Goal: Task Accomplishment & Management: Use online tool/utility

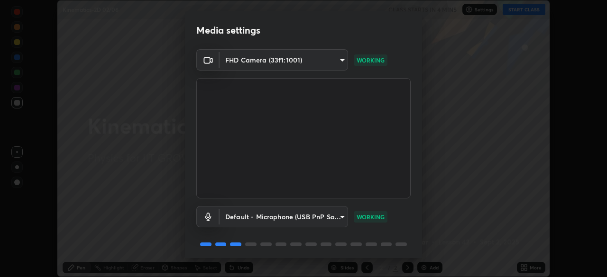
scroll to position [34, 0]
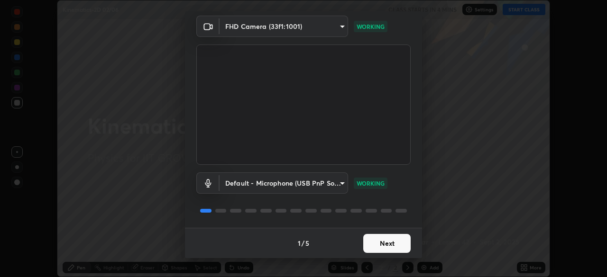
click at [385, 241] on button "Next" at bounding box center [386, 243] width 47 height 19
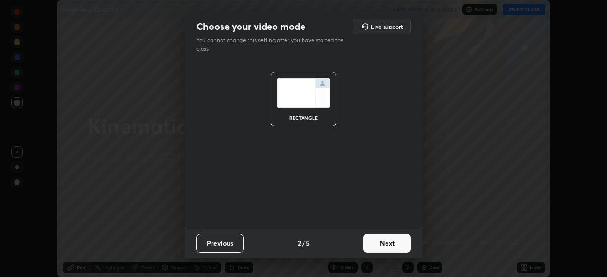
scroll to position [0, 0]
click at [389, 242] on button "Next" at bounding box center [386, 243] width 47 height 19
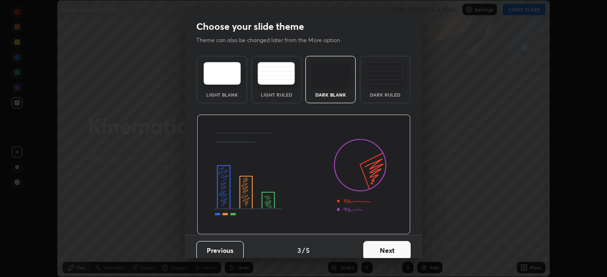
click at [393, 247] on button "Next" at bounding box center [386, 250] width 47 height 19
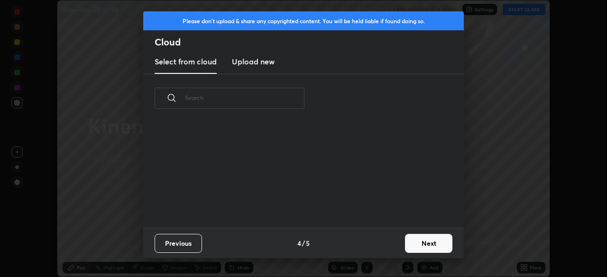
click at [416, 246] on button "Next" at bounding box center [428, 243] width 47 height 19
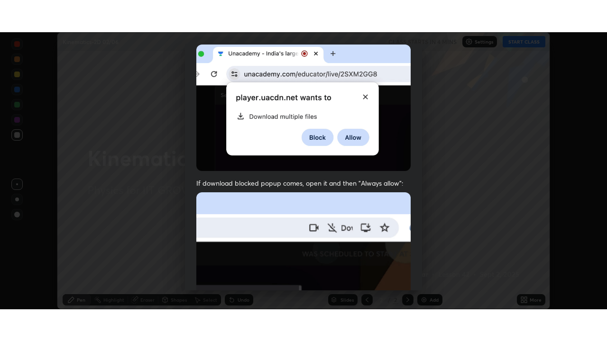
scroll to position [227, 0]
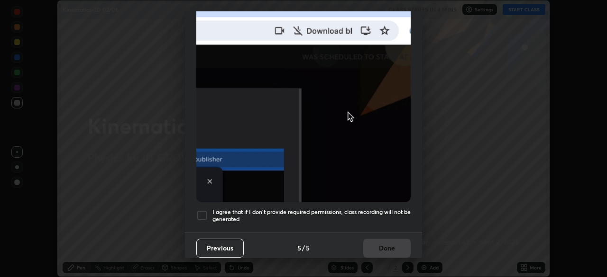
click at [207, 210] on div at bounding box center [201, 215] width 11 height 11
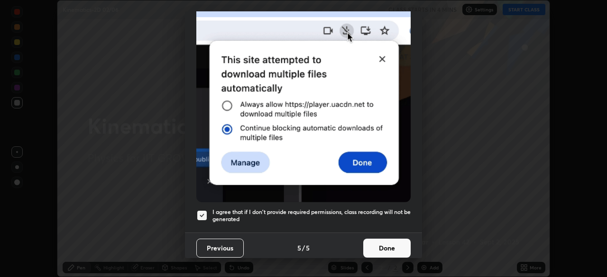
click at [387, 242] on button "Done" at bounding box center [386, 248] width 47 height 19
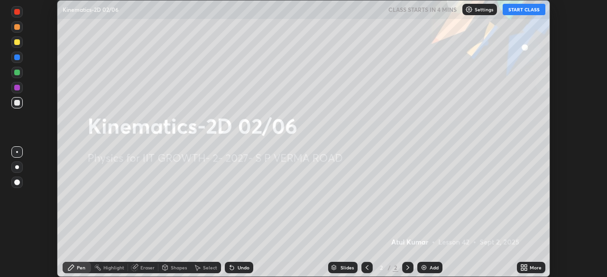
click at [525, 268] on icon at bounding box center [525, 269] width 2 height 2
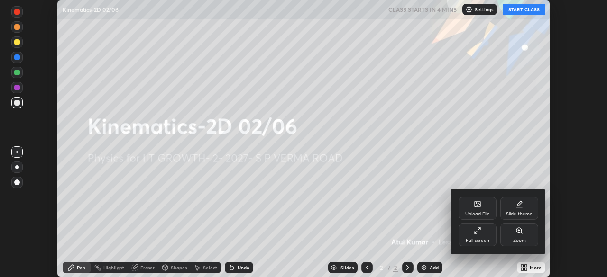
click at [481, 236] on div "Full screen" at bounding box center [477, 235] width 38 height 23
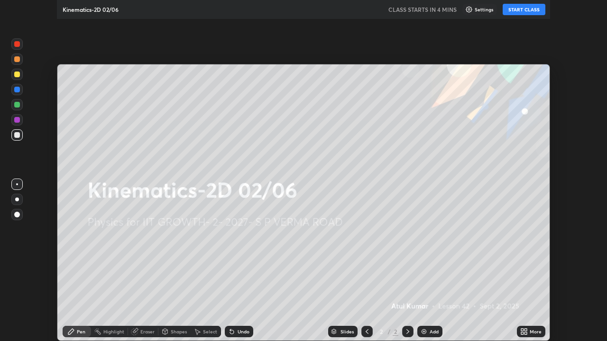
scroll to position [341, 607]
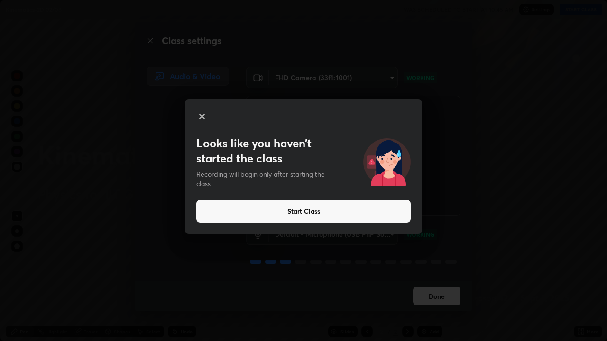
click at [401, 207] on button "Start Class" at bounding box center [303, 211] width 214 height 23
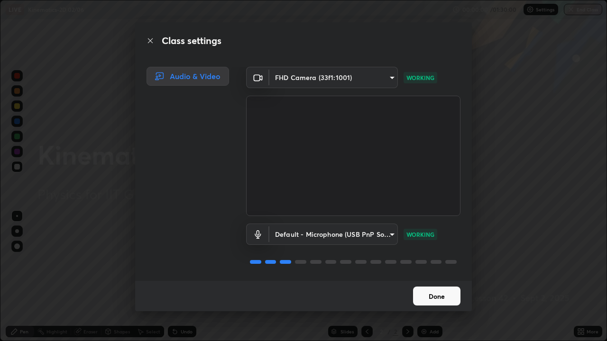
click at [318, 209] on video at bounding box center [353, 156] width 214 height 120
click at [426, 277] on button "Done" at bounding box center [436, 296] width 47 height 19
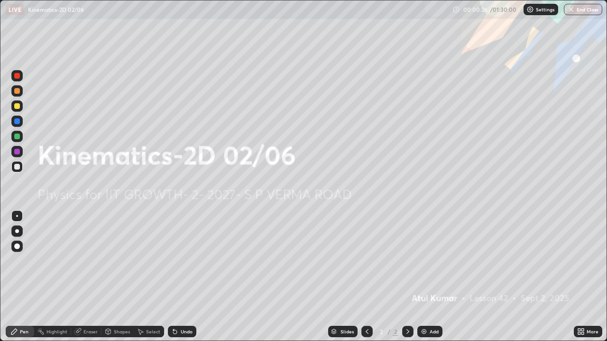
click at [432, 277] on div "Add" at bounding box center [433, 331] width 9 height 5
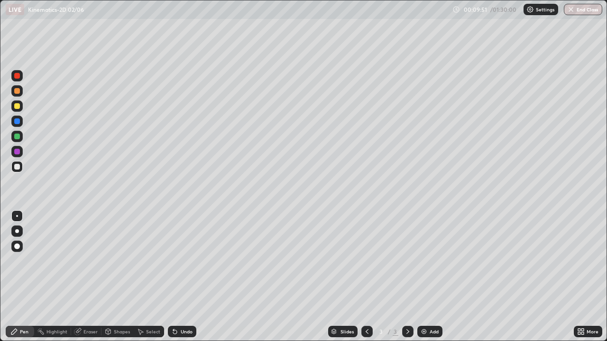
click at [122, 277] on div "Shapes" at bounding box center [122, 331] width 16 height 5
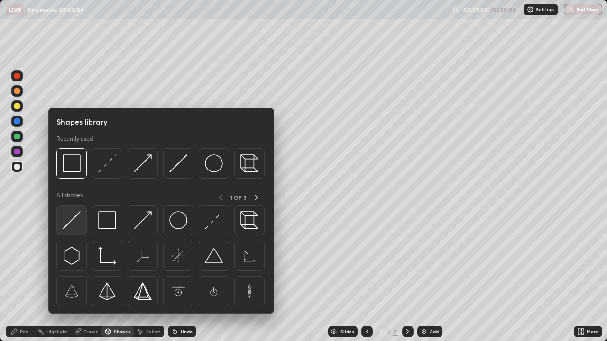
click at [80, 219] on img at bounding box center [72, 220] width 18 height 18
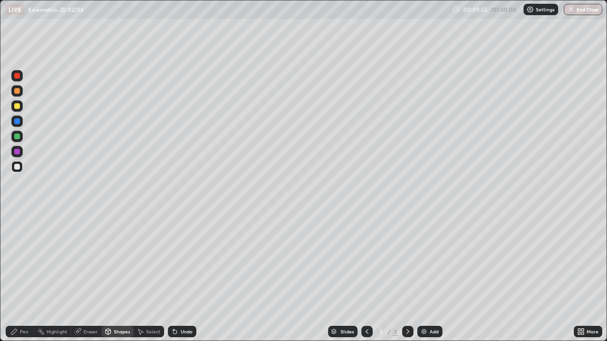
click at [121, 277] on div "Shapes" at bounding box center [117, 331] width 32 height 11
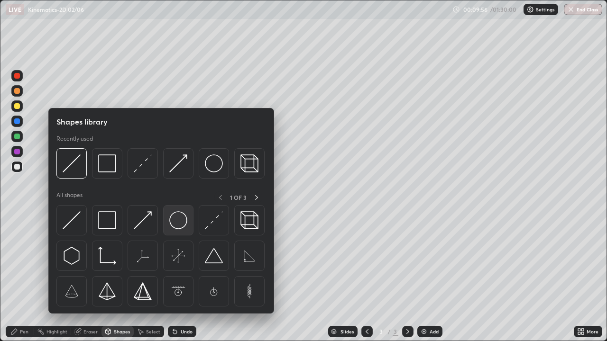
click at [176, 219] on img at bounding box center [178, 220] width 18 height 18
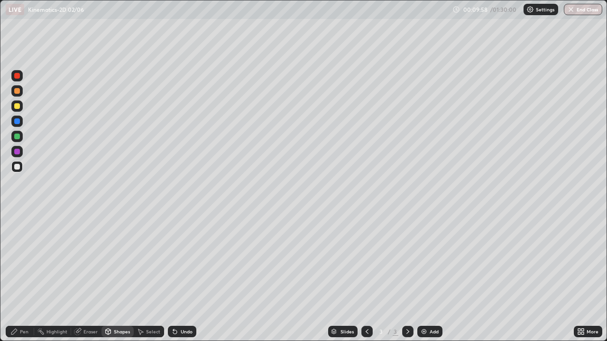
click at [113, 277] on div "Shapes" at bounding box center [117, 331] width 32 height 11
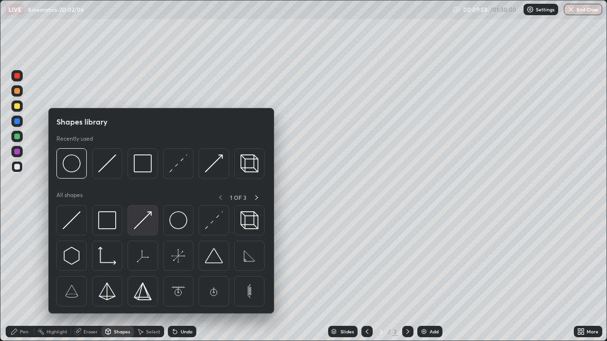
click at [144, 220] on img at bounding box center [143, 220] width 18 height 18
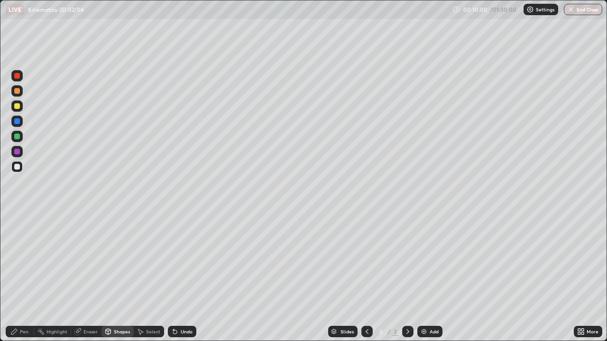
click at [27, 277] on div "Pen" at bounding box center [20, 331] width 28 height 11
click at [120, 277] on div "Shapes" at bounding box center [122, 331] width 16 height 5
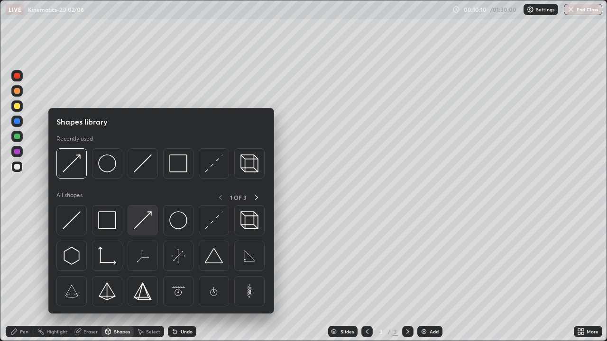
click at [141, 221] on img at bounding box center [143, 220] width 18 height 18
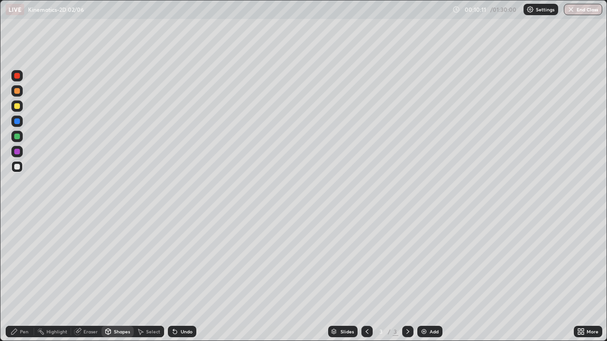
click at [19, 136] on div at bounding box center [17, 137] width 6 height 6
click at [23, 277] on div "Pen" at bounding box center [24, 331] width 9 height 5
click at [427, 277] on div "Add" at bounding box center [429, 331] width 25 height 11
click at [117, 277] on div "Shapes" at bounding box center [122, 331] width 16 height 5
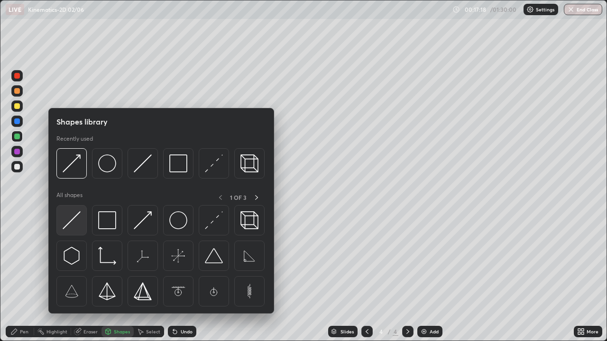
click at [74, 220] on img at bounding box center [72, 220] width 18 height 18
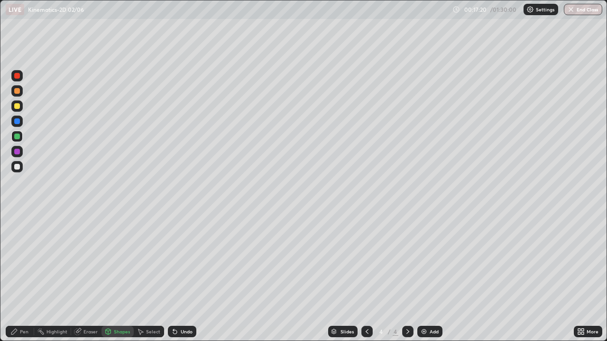
click at [112, 277] on div "Shapes" at bounding box center [117, 331] width 32 height 11
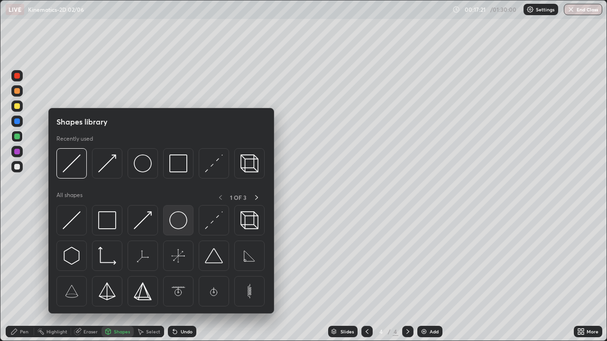
click at [177, 223] on img at bounding box center [178, 220] width 18 height 18
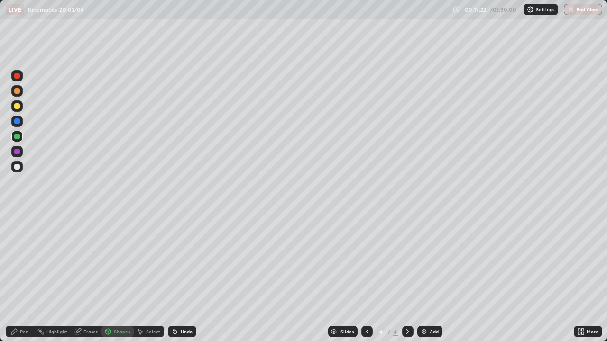
click at [106, 277] on icon at bounding box center [108, 330] width 5 height 1
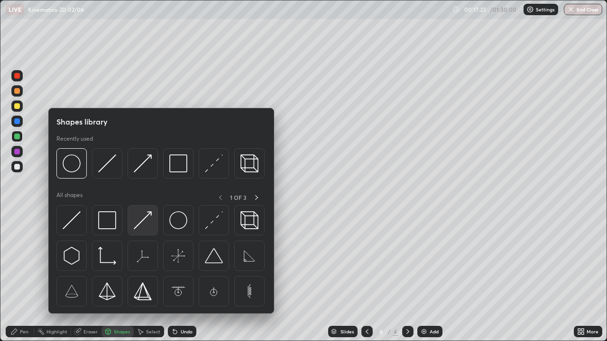
click at [142, 222] on img at bounding box center [143, 220] width 18 height 18
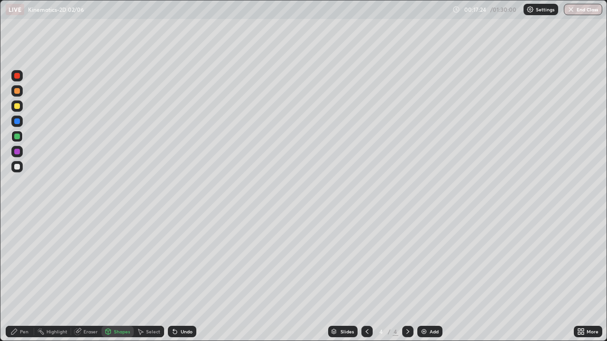
click at [18, 106] on div at bounding box center [17, 106] width 6 height 6
click at [27, 277] on div "Pen" at bounding box center [20, 331] width 28 height 11
click at [187, 277] on div "Undo" at bounding box center [182, 331] width 28 height 11
click at [185, 277] on div "Undo" at bounding box center [187, 331] width 12 height 5
click at [183, 277] on div "Undo" at bounding box center [187, 331] width 12 height 5
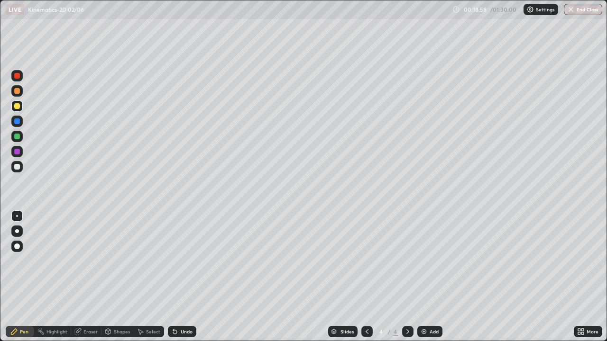
click at [184, 277] on div "Undo" at bounding box center [187, 331] width 12 height 5
click at [423, 277] on img at bounding box center [424, 332] width 8 height 8
click at [88, 277] on div "Eraser" at bounding box center [86, 331] width 30 height 11
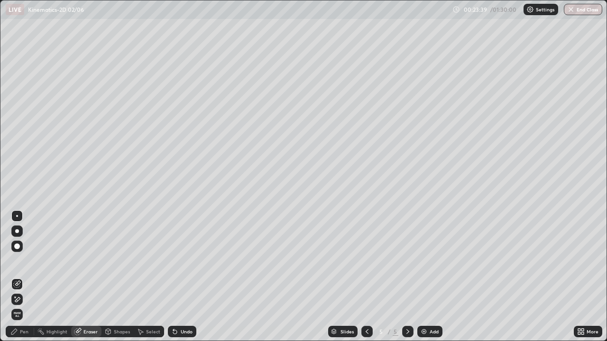
click at [114, 277] on div "Shapes" at bounding box center [117, 331] width 32 height 11
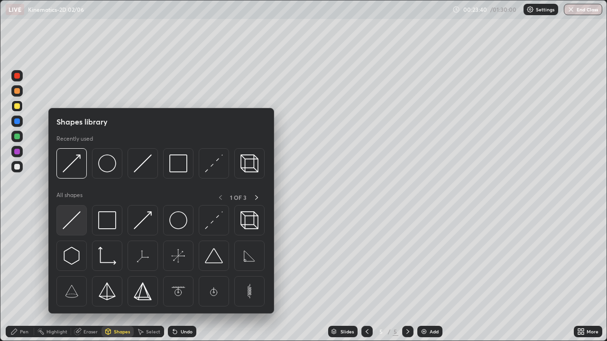
click at [79, 219] on img at bounding box center [72, 220] width 18 height 18
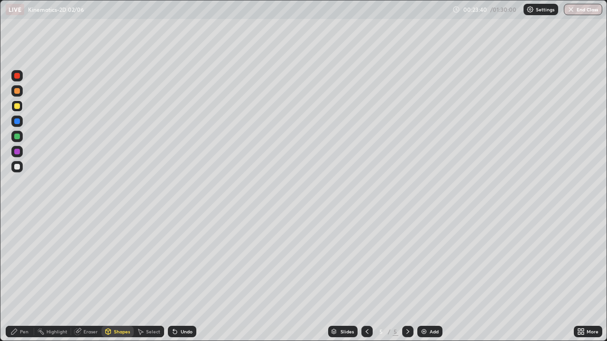
click at [21, 167] on div at bounding box center [16, 166] width 11 height 11
click at [121, 277] on div "Shapes" at bounding box center [117, 331] width 32 height 11
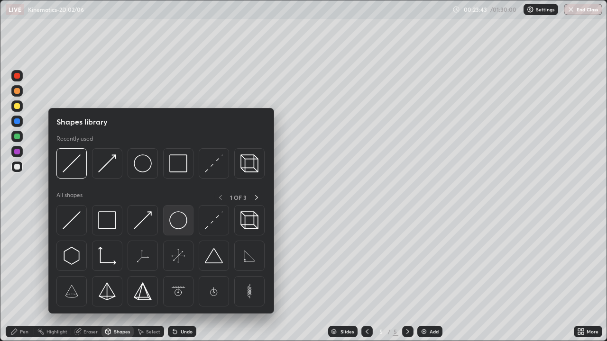
click at [173, 221] on img at bounding box center [178, 220] width 18 height 18
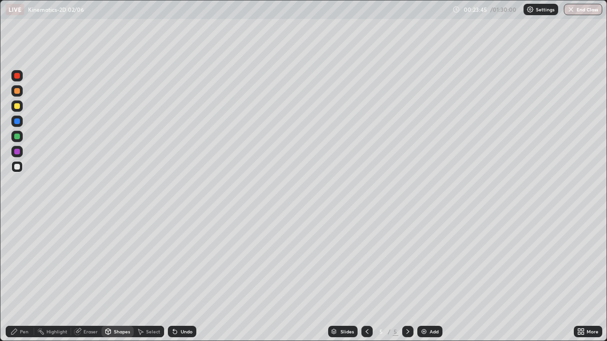
click at [118, 277] on div "Shapes" at bounding box center [117, 331] width 32 height 11
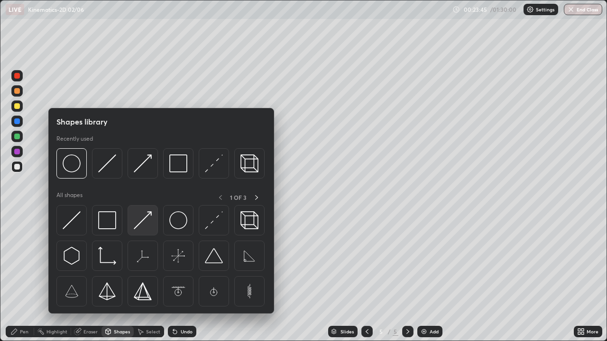
click at [146, 219] on img at bounding box center [143, 220] width 18 height 18
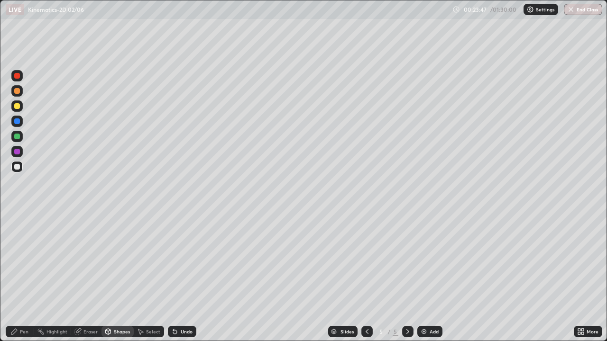
click at [28, 277] on div "Pen" at bounding box center [20, 331] width 28 height 11
click at [20, 135] on div at bounding box center [16, 136] width 11 height 11
click at [187, 277] on div "Undo" at bounding box center [187, 331] width 12 height 5
click at [185, 277] on div "Undo" at bounding box center [187, 331] width 12 height 5
click at [20, 107] on div at bounding box center [16, 105] width 11 height 11
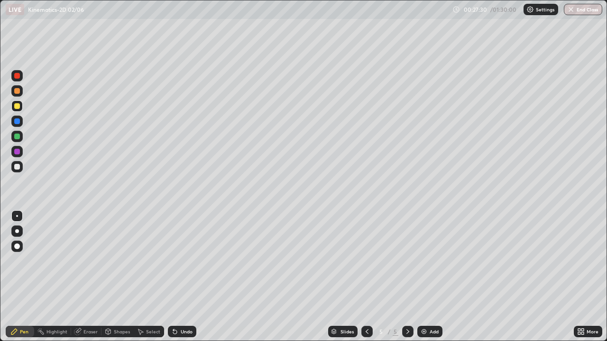
click at [420, 277] on img at bounding box center [424, 332] width 8 height 8
click at [121, 277] on div "Shapes" at bounding box center [122, 331] width 16 height 5
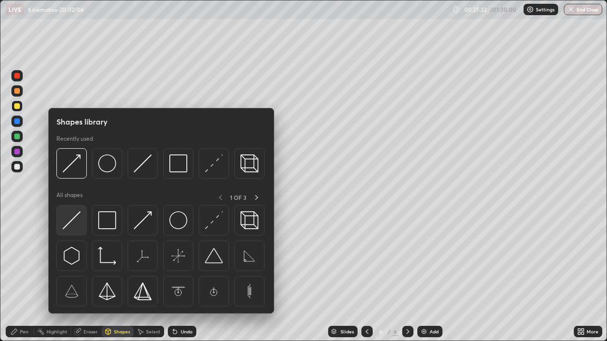
click at [77, 216] on img at bounding box center [72, 220] width 18 height 18
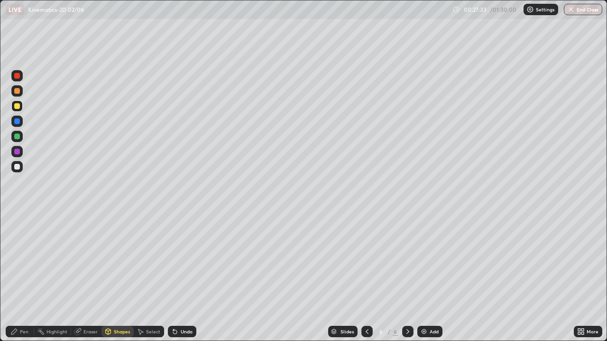
click at [22, 166] on div at bounding box center [16, 166] width 11 height 11
click at [364, 277] on icon at bounding box center [367, 332] width 8 height 8
click at [26, 277] on div "Pen" at bounding box center [24, 331] width 9 height 5
click at [407, 277] on icon at bounding box center [408, 332] width 8 height 8
click at [119, 277] on div "Shapes" at bounding box center [122, 331] width 16 height 5
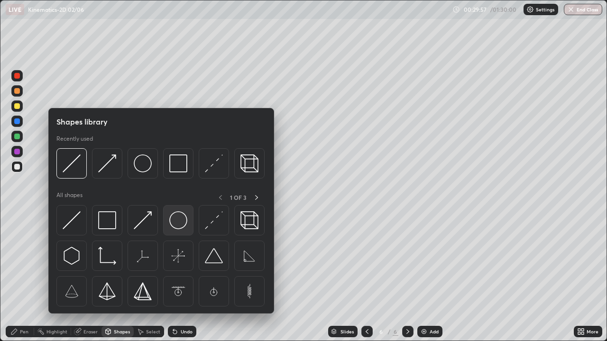
click at [175, 226] on img at bounding box center [178, 220] width 18 height 18
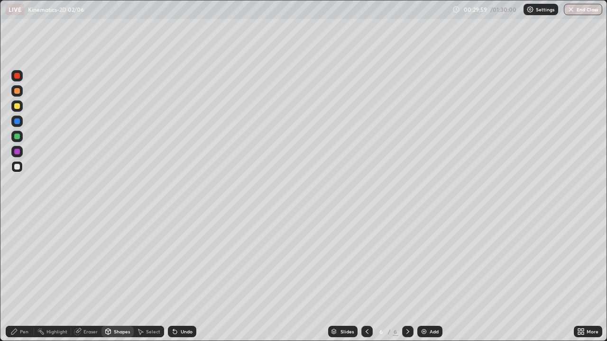
click at [112, 277] on div "Shapes" at bounding box center [117, 331] width 32 height 11
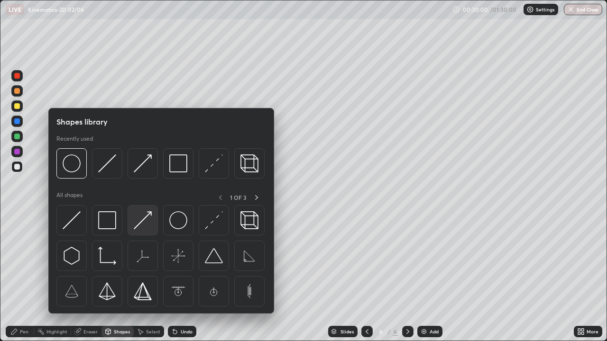
click at [139, 220] on img at bounding box center [143, 220] width 18 height 18
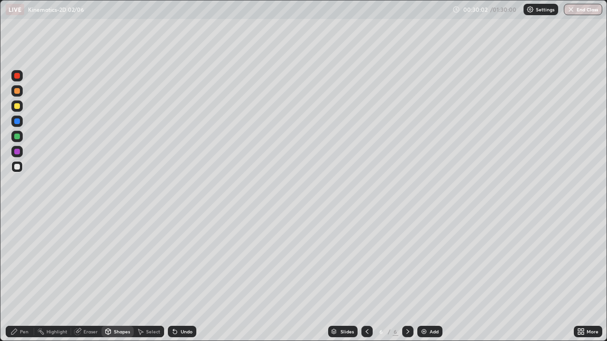
click at [113, 277] on div "Shapes" at bounding box center [117, 331] width 32 height 11
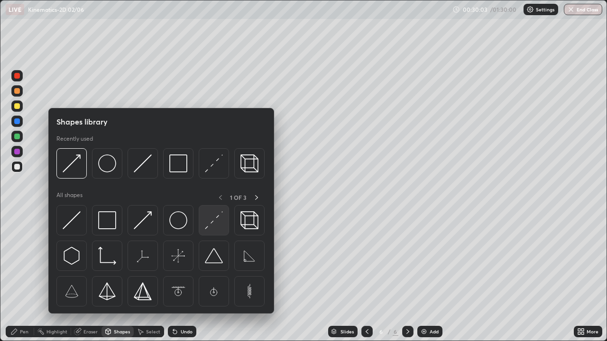
click at [210, 214] on img at bounding box center [214, 220] width 18 height 18
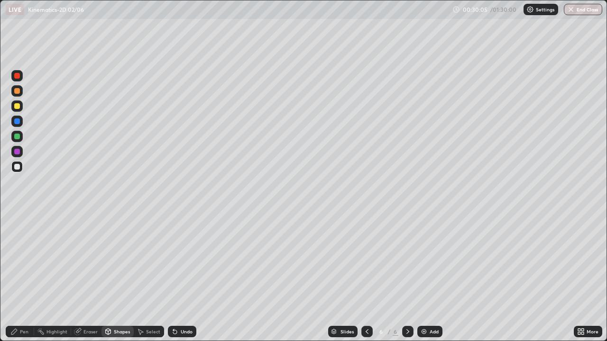
click at [24, 277] on div "Pen" at bounding box center [20, 331] width 28 height 11
click at [120, 277] on div "Shapes" at bounding box center [122, 331] width 16 height 5
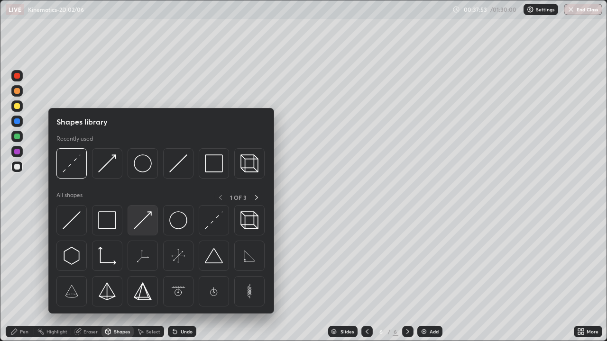
click at [141, 222] on img at bounding box center [143, 220] width 18 height 18
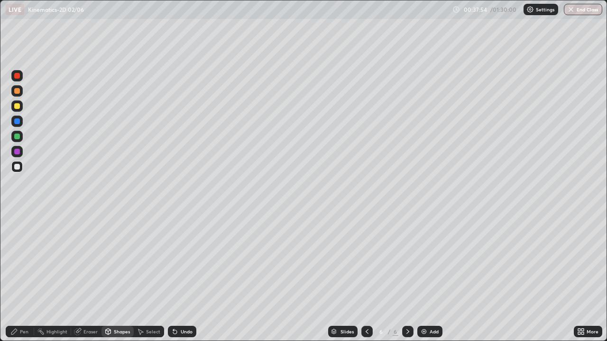
click at [21, 106] on div at bounding box center [16, 105] width 11 height 11
click at [23, 277] on div "Pen" at bounding box center [24, 331] width 9 height 5
click at [12, 135] on div at bounding box center [16, 136] width 11 height 11
click at [425, 277] on img at bounding box center [424, 332] width 8 height 8
click at [20, 137] on div at bounding box center [16, 136] width 11 height 11
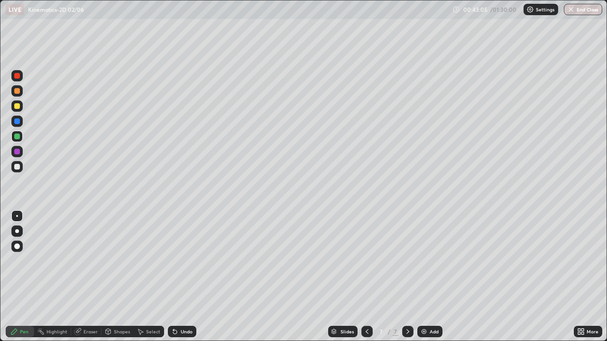
click at [366, 277] on icon at bounding box center [367, 332] width 8 height 8
click at [405, 277] on icon at bounding box center [408, 332] width 8 height 8
click at [367, 277] on div at bounding box center [366, 331] width 11 height 11
click at [407, 277] on icon at bounding box center [408, 332] width 8 height 8
click at [366, 277] on icon at bounding box center [367, 332] width 8 height 8
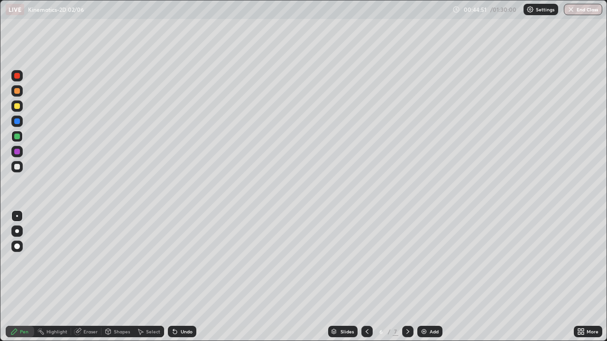
click at [406, 277] on icon at bounding box center [408, 332] width 8 height 8
click at [420, 277] on img at bounding box center [424, 332] width 8 height 8
click at [117, 277] on div "Shapes" at bounding box center [122, 331] width 16 height 5
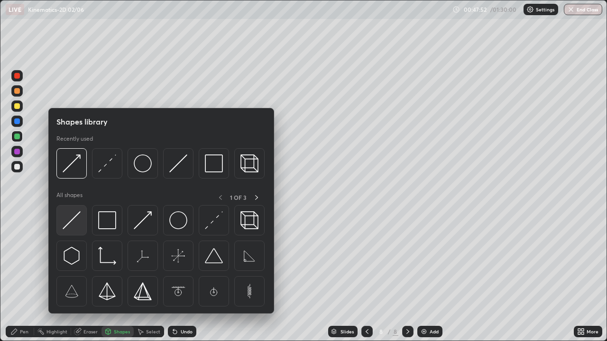
click at [81, 216] on img at bounding box center [72, 220] width 18 height 18
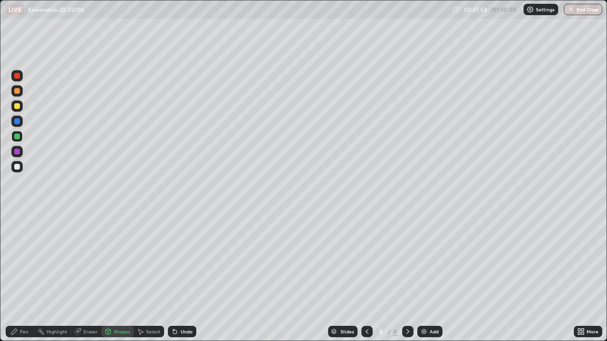
click at [18, 110] on div at bounding box center [16, 105] width 11 height 11
click at [28, 277] on div "Pen" at bounding box center [24, 331] width 9 height 5
click at [21, 170] on div at bounding box center [16, 166] width 11 height 11
click at [21, 136] on div at bounding box center [16, 136] width 11 height 11
click at [18, 121] on div at bounding box center [17, 121] width 6 height 6
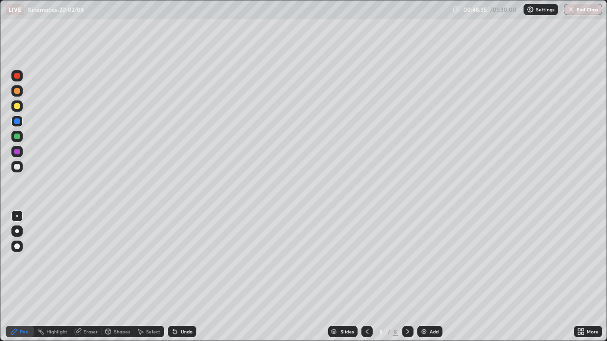
click at [18, 137] on div at bounding box center [17, 137] width 6 height 6
click at [422, 277] on img at bounding box center [424, 332] width 8 height 8
click at [18, 106] on div at bounding box center [17, 106] width 6 height 6
click at [188, 277] on div "Undo" at bounding box center [187, 331] width 12 height 5
click at [192, 277] on div "Undo" at bounding box center [182, 331] width 28 height 11
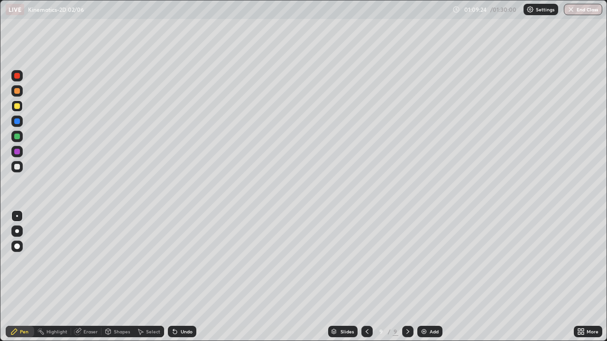
click at [182, 277] on div "Undo" at bounding box center [187, 331] width 12 height 5
click at [121, 277] on div "Shapes" at bounding box center [117, 331] width 32 height 11
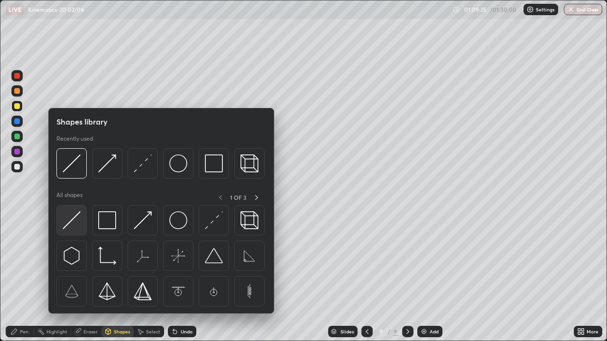
click at [74, 218] on img at bounding box center [72, 220] width 18 height 18
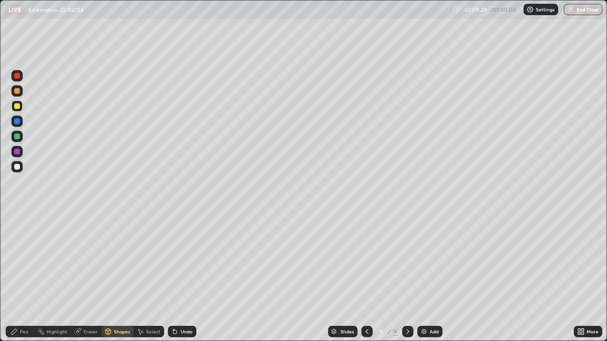
click at [112, 277] on div "Shapes" at bounding box center [117, 331] width 32 height 11
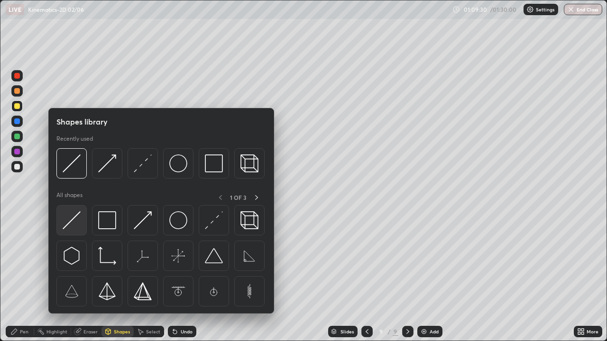
click at [80, 220] on img at bounding box center [72, 220] width 18 height 18
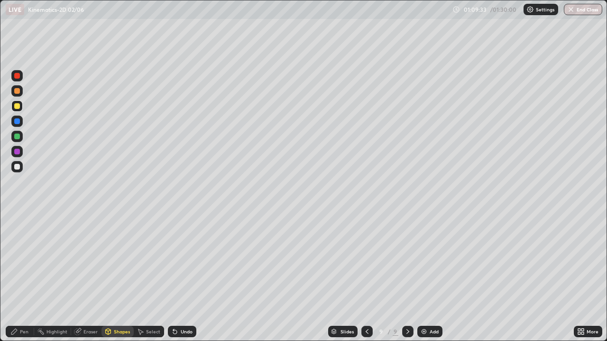
click at [21, 277] on div "Pen" at bounding box center [24, 331] width 9 height 5
click at [18, 137] on div at bounding box center [17, 137] width 6 height 6
click at [114, 277] on div "Shapes" at bounding box center [122, 331] width 16 height 5
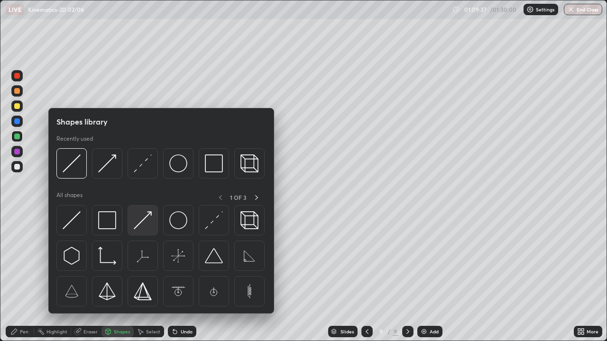
click at [141, 219] on img at bounding box center [143, 220] width 18 height 18
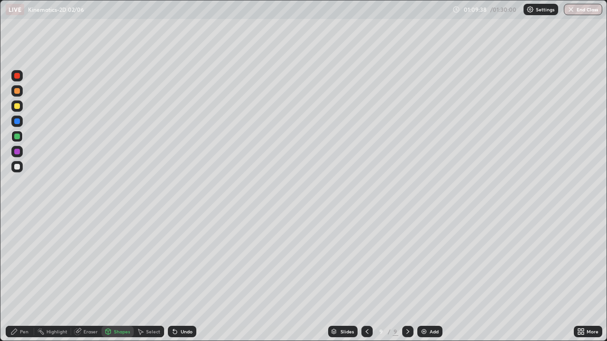
click at [28, 277] on div "Pen" at bounding box center [20, 331] width 28 height 11
click at [181, 277] on div "Undo" at bounding box center [187, 331] width 12 height 5
click at [182, 277] on div "Undo" at bounding box center [187, 331] width 12 height 5
click at [22, 277] on div "Pen" at bounding box center [24, 331] width 9 height 5
click at [118, 277] on div "Shapes" at bounding box center [117, 331] width 32 height 11
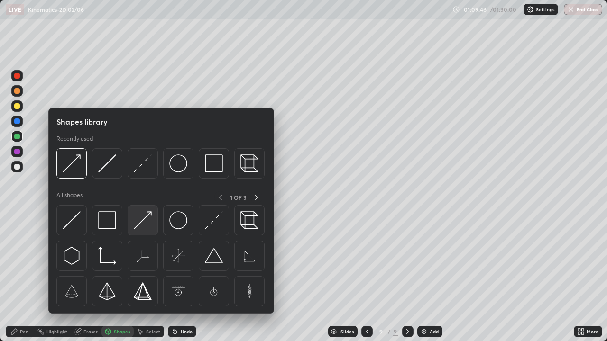
click at [142, 219] on img at bounding box center [143, 220] width 18 height 18
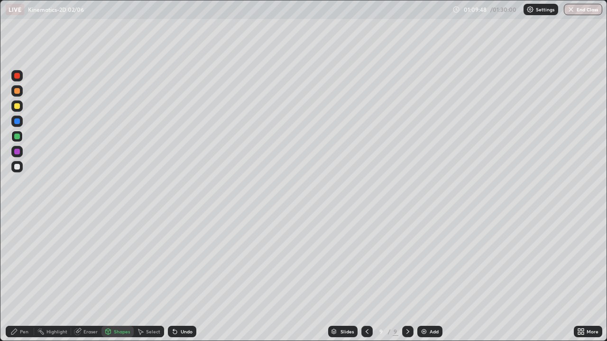
click at [27, 277] on div "Pen" at bounding box center [20, 331] width 28 height 11
click at [18, 104] on div at bounding box center [17, 106] width 6 height 6
click at [19, 245] on div at bounding box center [17, 247] width 6 height 6
click at [77, 277] on icon at bounding box center [77, 332] width 6 height 6
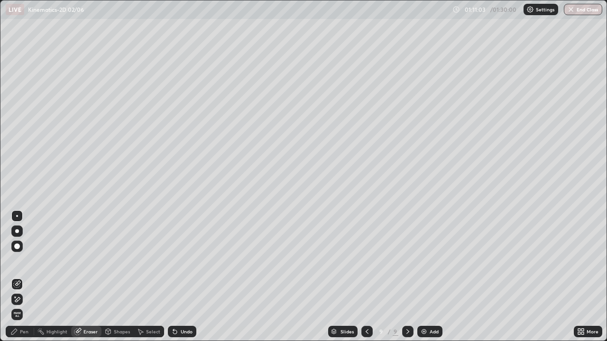
click at [14, 246] on div at bounding box center [17, 247] width 6 height 6
click at [26, 277] on div "Pen" at bounding box center [24, 331] width 9 height 5
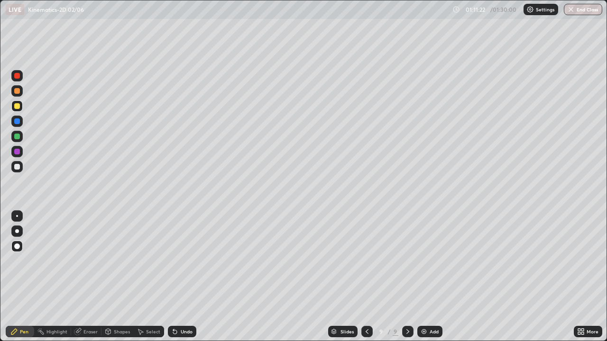
click at [18, 136] on div at bounding box center [17, 137] width 6 height 6
click at [17, 216] on div at bounding box center [17, 216] width 2 height 2
click at [122, 277] on div "Shapes" at bounding box center [122, 331] width 16 height 5
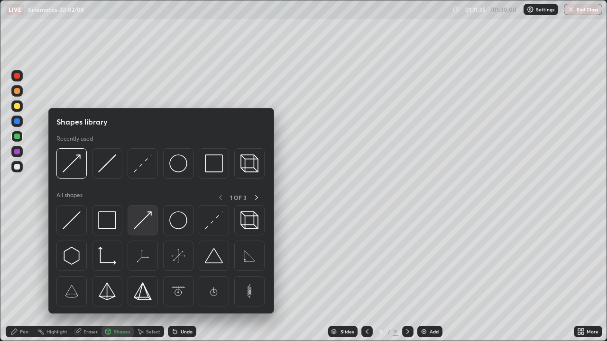
click at [144, 218] on img at bounding box center [143, 220] width 18 height 18
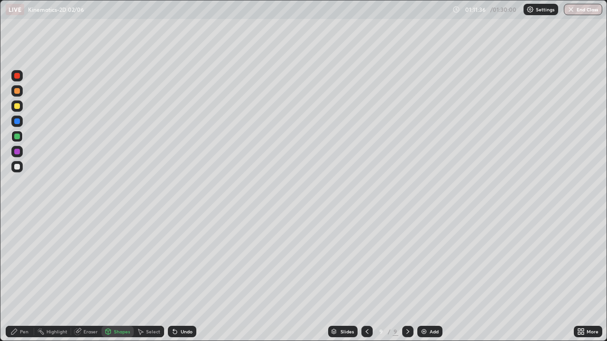
click at [18, 156] on div at bounding box center [16, 151] width 11 height 11
click at [25, 277] on div "Pen" at bounding box center [24, 331] width 9 height 5
click at [18, 136] on div at bounding box center [17, 137] width 6 height 6
click at [186, 277] on div "Undo" at bounding box center [187, 331] width 12 height 5
click at [184, 277] on div "Undo" at bounding box center [187, 331] width 12 height 5
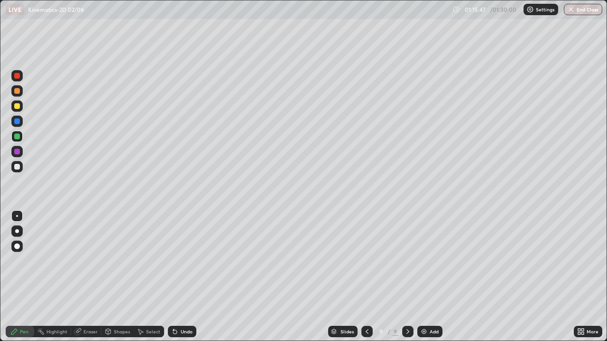
click at [151, 277] on div "Select" at bounding box center [149, 331] width 30 height 11
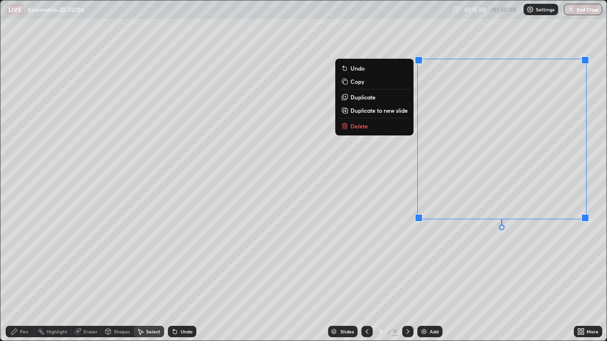
click at [474, 103] on div "0 ° Undo Copy Duplicate Duplicate to new slide Delete" at bounding box center [303, 170] width 606 height 340
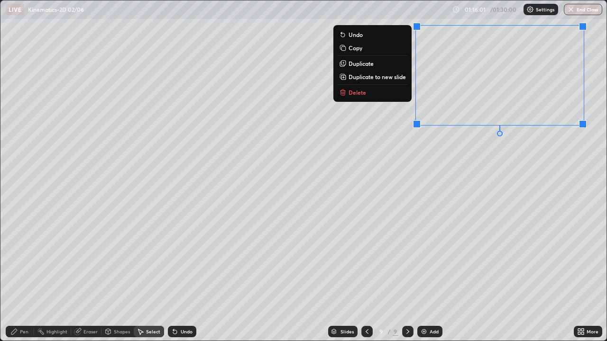
click at [359, 157] on div "0 ° Undo Copy Duplicate Duplicate to new slide Delete" at bounding box center [303, 170] width 606 height 340
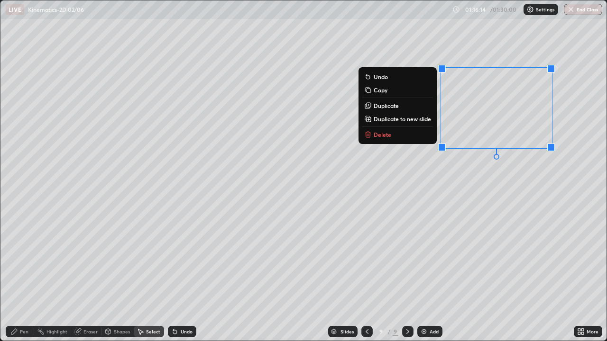
click at [153, 277] on div "Select" at bounding box center [153, 331] width 14 height 5
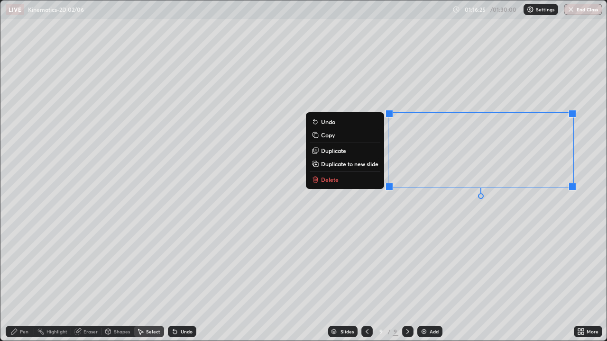
click at [287, 277] on div "0 ° Undo Copy Duplicate Duplicate to new slide Delete" at bounding box center [303, 170] width 606 height 340
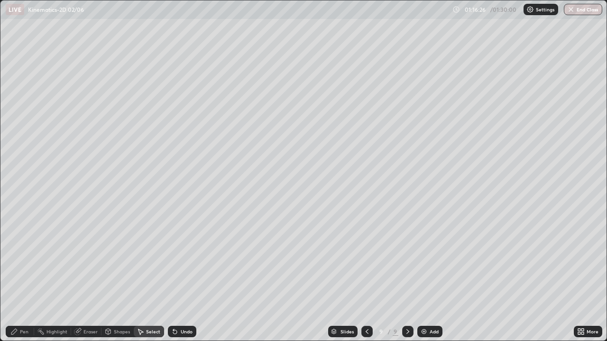
click at [94, 277] on div "Eraser" at bounding box center [86, 331] width 30 height 11
click at [22, 249] on div at bounding box center [16, 246] width 11 height 11
click at [29, 277] on div "Pen" at bounding box center [20, 331] width 28 height 11
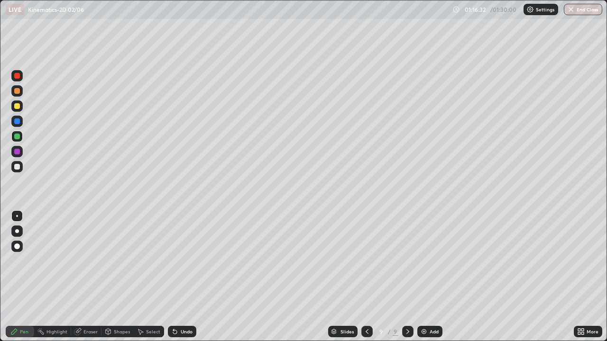
click at [19, 136] on div at bounding box center [17, 137] width 6 height 6
click at [181, 277] on div "Undo" at bounding box center [187, 331] width 12 height 5
click at [178, 277] on div "Undo" at bounding box center [182, 331] width 28 height 11
click at [179, 277] on div "Undo" at bounding box center [182, 331] width 28 height 11
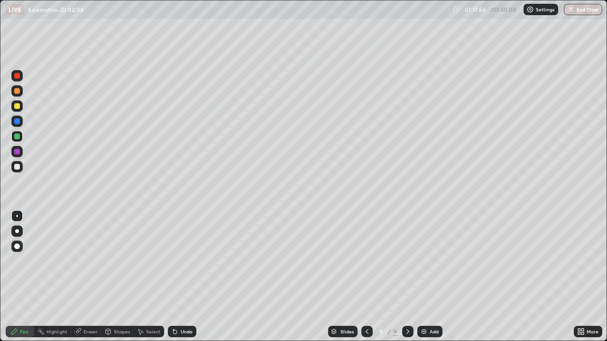
click at [178, 277] on div "Undo" at bounding box center [182, 331] width 28 height 11
click at [181, 277] on div "Undo" at bounding box center [187, 331] width 12 height 5
click at [173, 277] on icon at bounding box center [175, 332] width 4 height 4
click at [588, 10] on button "End Class" at bounding box center [583, 9] width 38 height 11
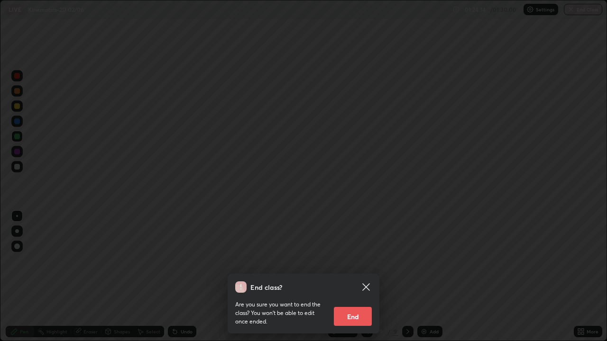
click at [353, 277] on button "End" at bounding box center [353, 316] width 38 height 19
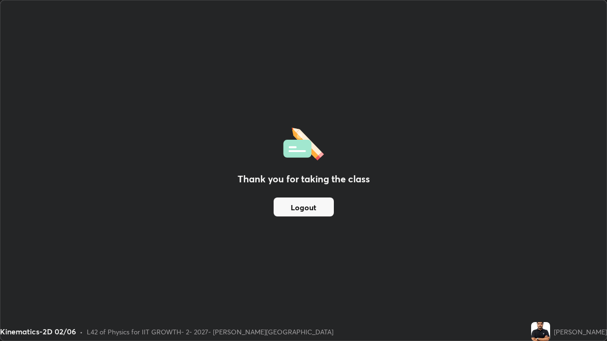
click at [318, 207] on button "Logout" at bounding box center [303, 207] width 60 height 19
